Goal: Book appointment/travel/reservation

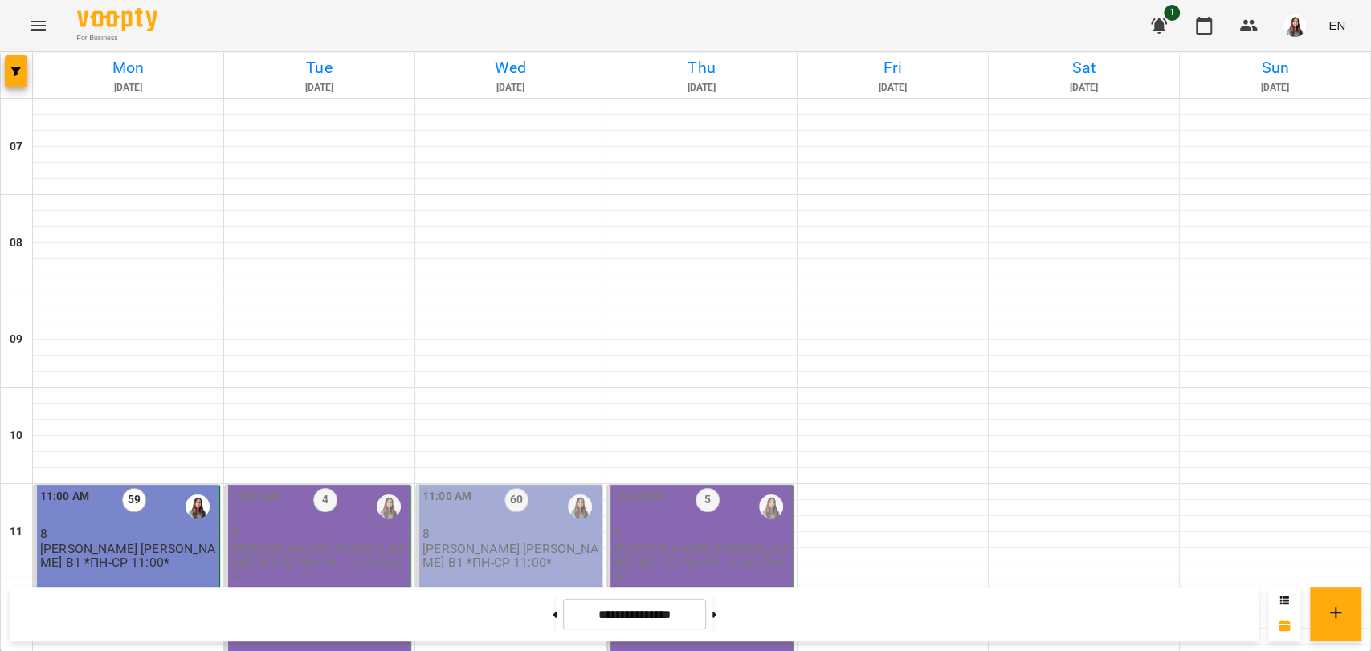
scroll to position [527, 0]
click at [304, 485] on div "11:00 AM 4 5 [PERSON_NAME] [PERSON_NAME]. INT А2 *Вт-Чт 11:00 Edvive" at bounding box center [318, 580] width 186 height 191
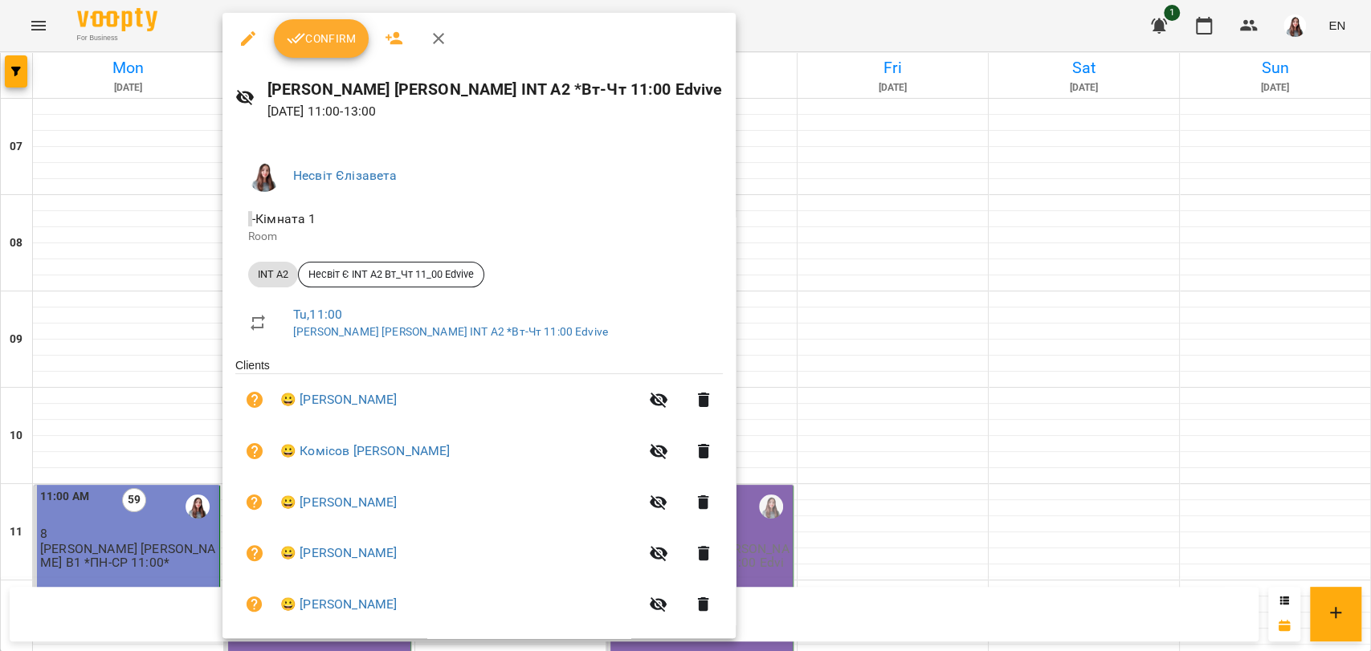
click at [346, 39] on span "Confirm" at bounding box center [321, 38] width 69 height 19
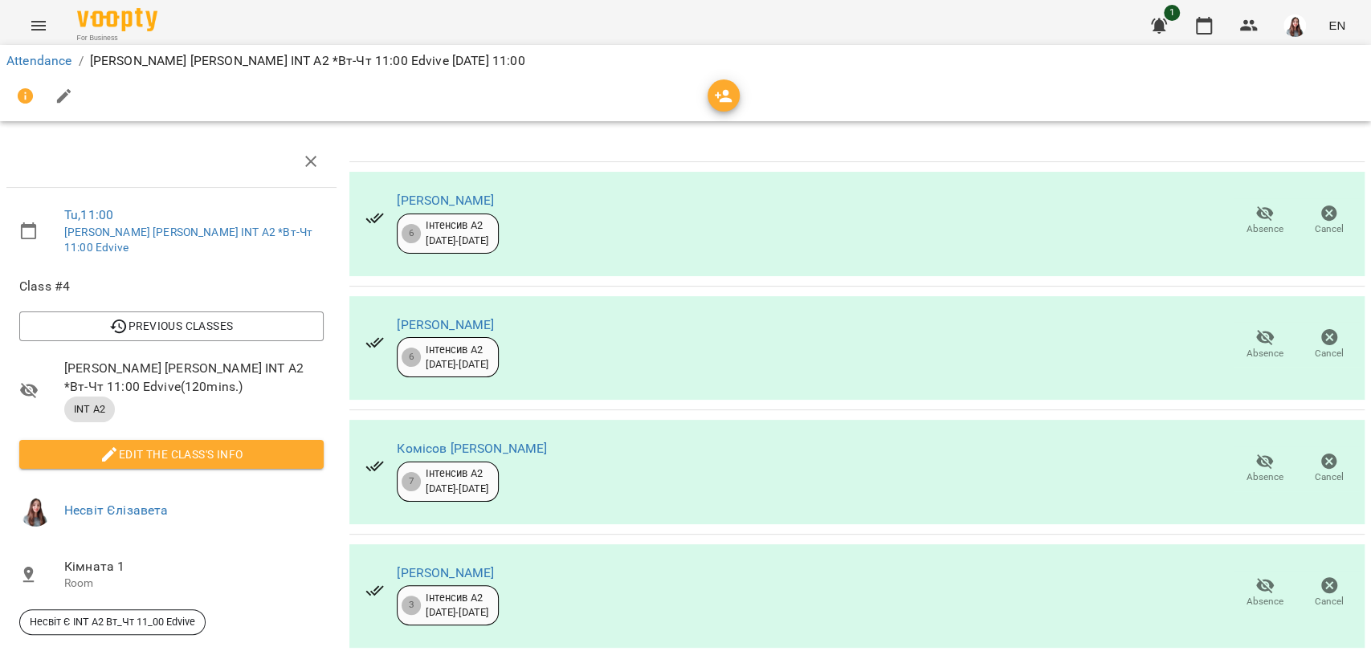
scroll to position [20, 0]
click at [58, 107] on button "button" at bounding box center [64, 96] width 39 height 39
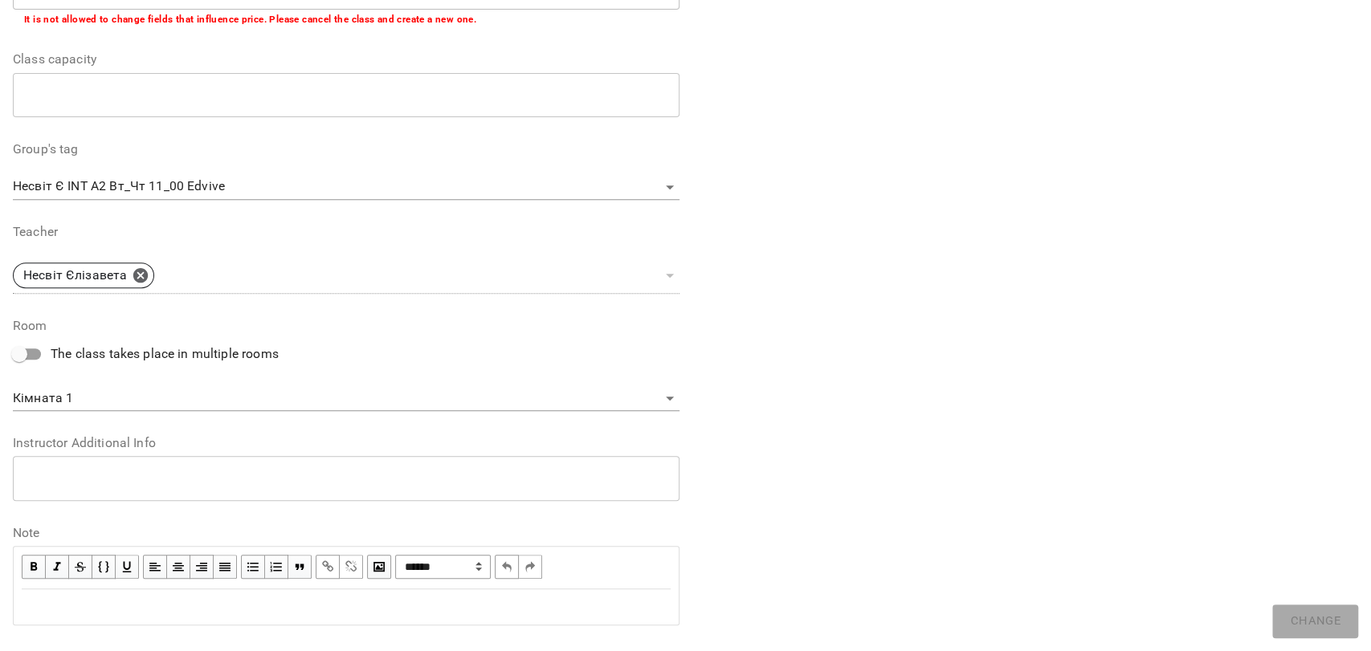
scroll to position [417, 0]
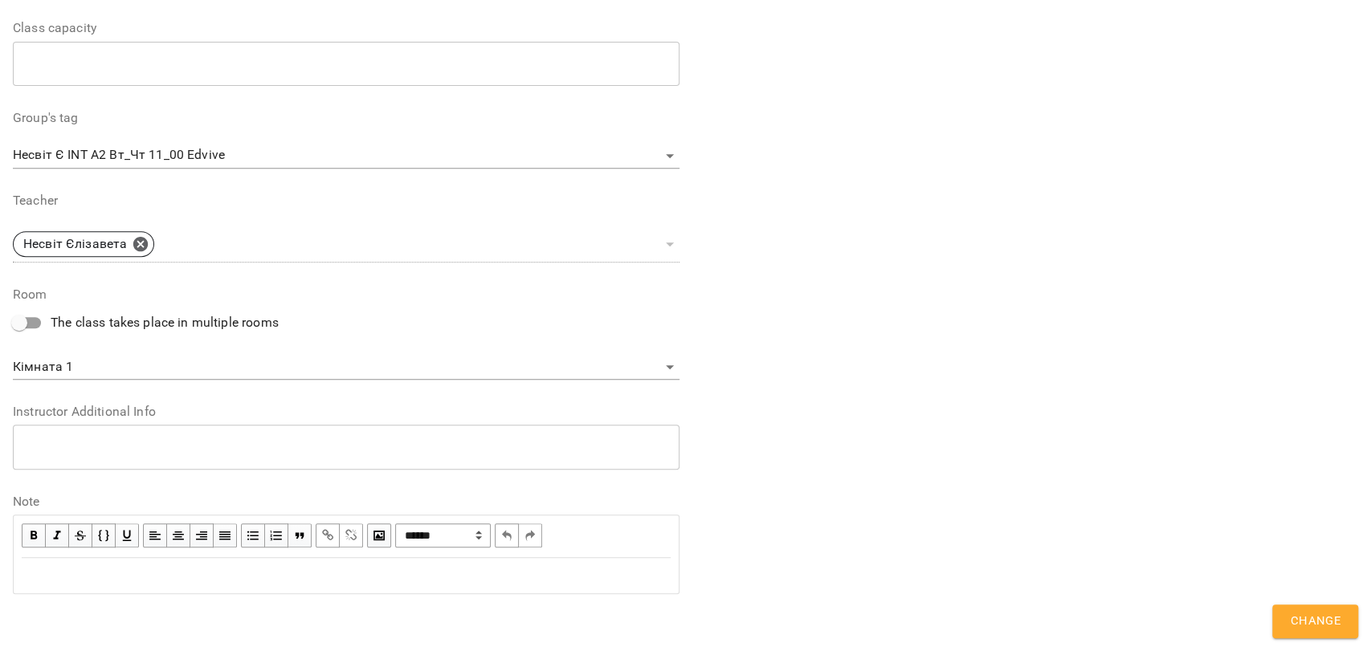
click at [63, 566] on div "Edit text" at bounding box center [346, 575] width 649 height 19
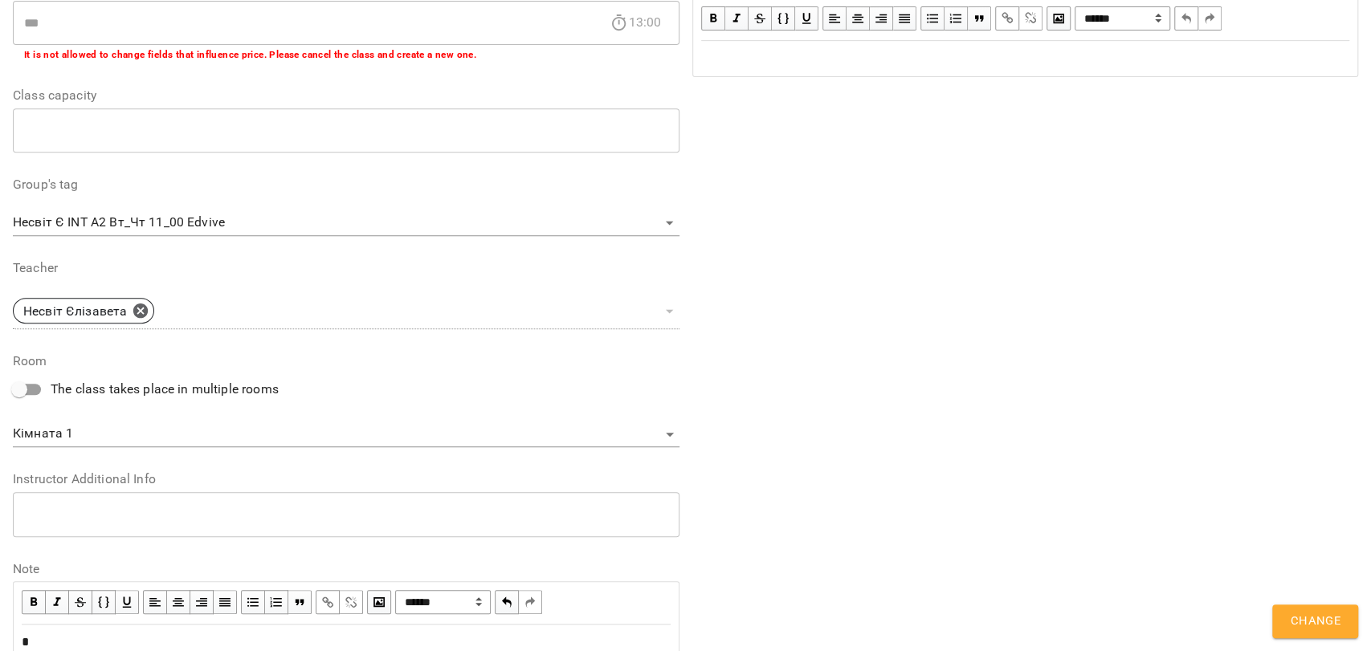
scroll to position [484, 0]
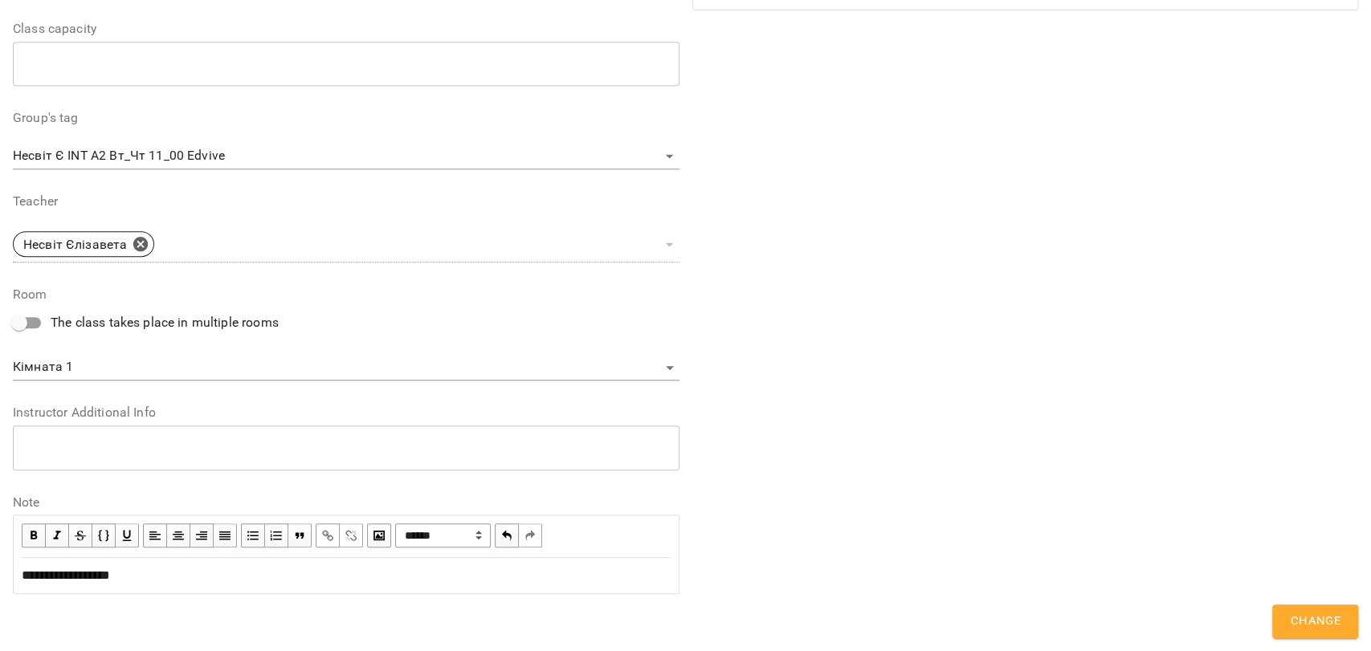
click at [1301, 623] on span "Change" at bounding box center [1315, 621] width 51 height 21
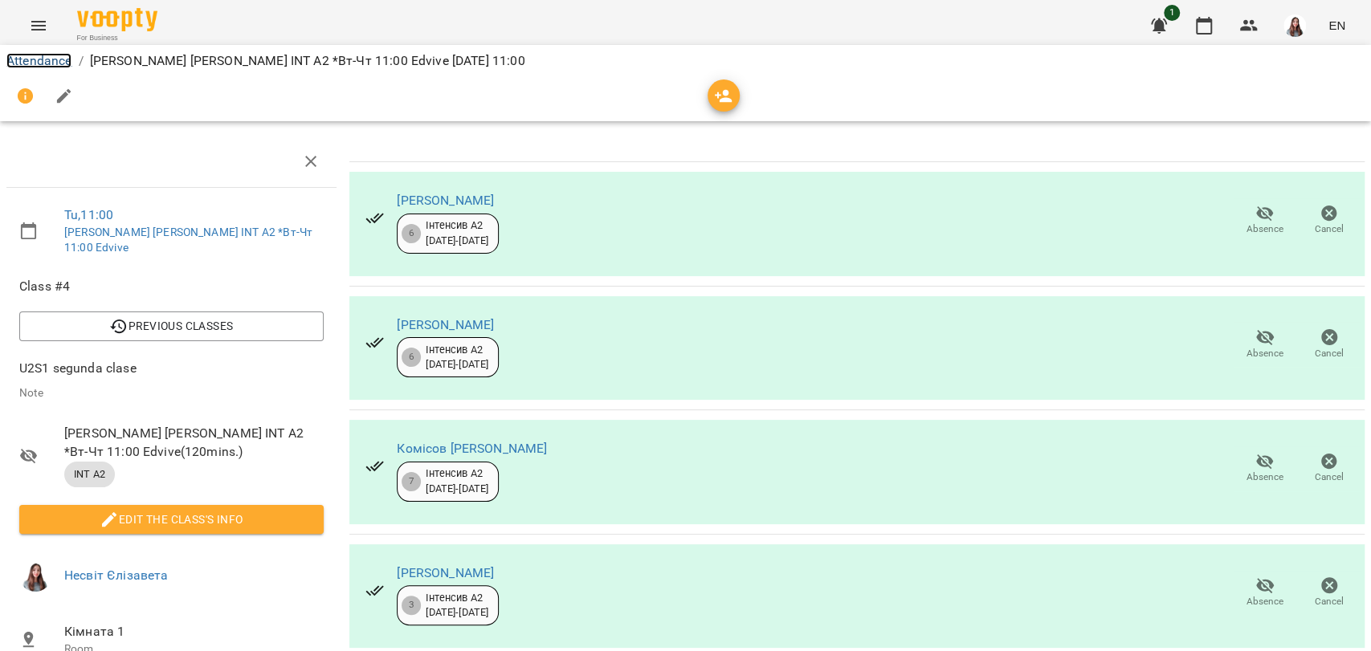
click at [52, 53] on link "Attendance" at bounding box center [38, 60] width 65 height 15
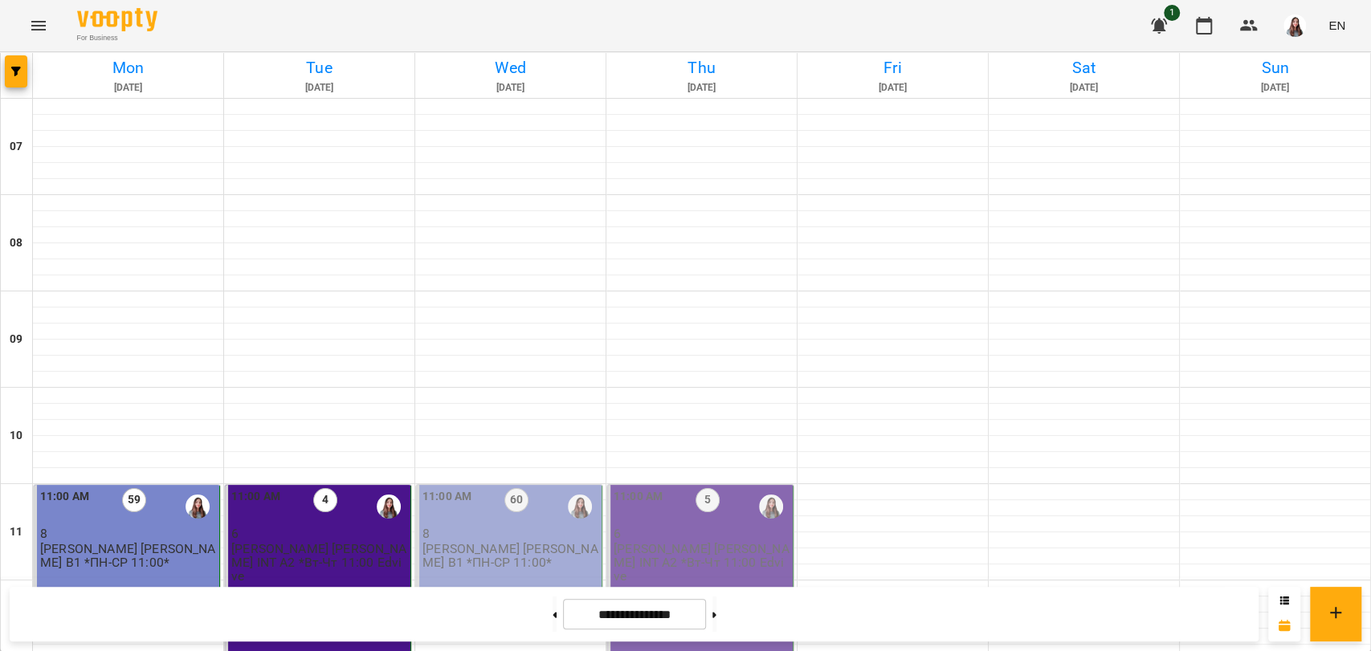
scroll to position [803, 0]
